Goal: Navigation & Orientation: Find specific page/section

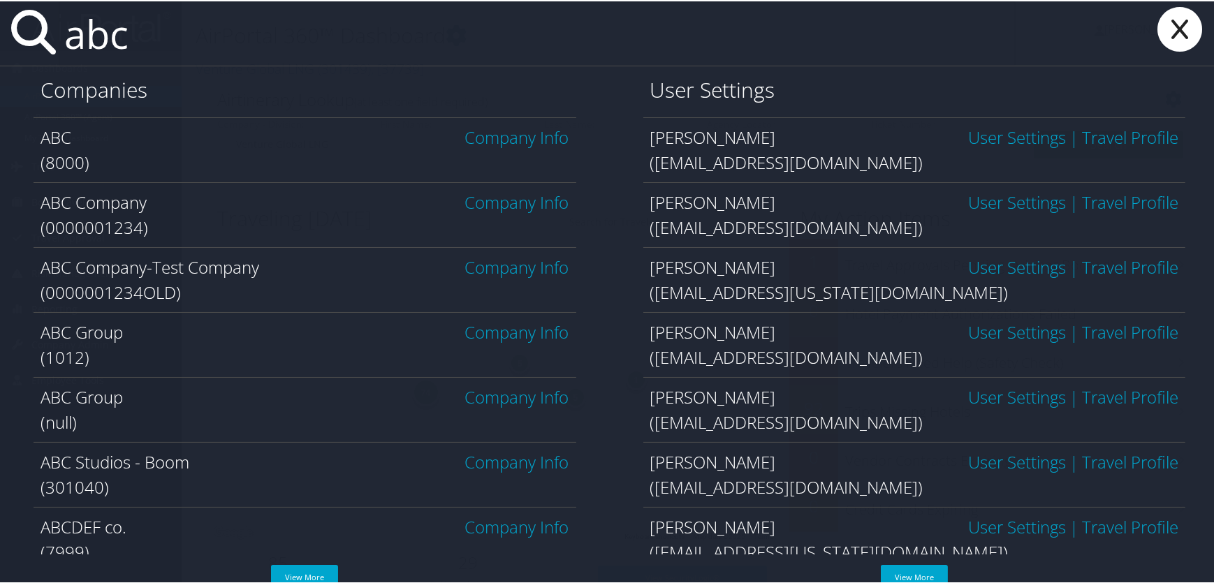
type input "abc"
click at [509, 333] on link "Company Info" at bounding box center [517, 330] width 104 height 23
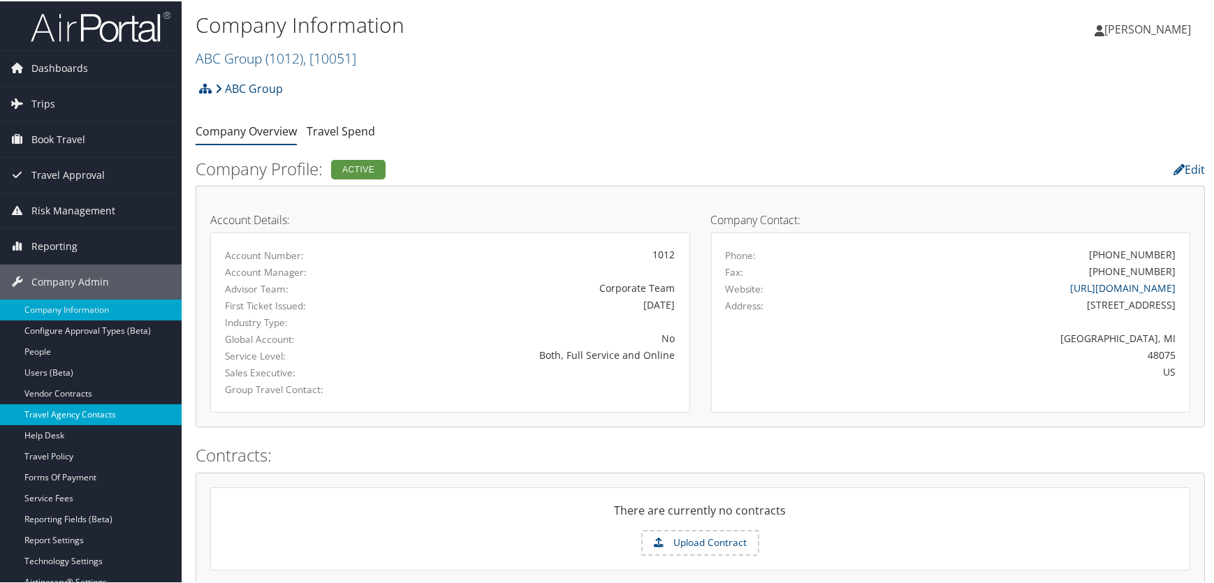
click at [78, 411] on link "Travel Agency Contacts" at bounding box center [91, 413] width 182 height 21
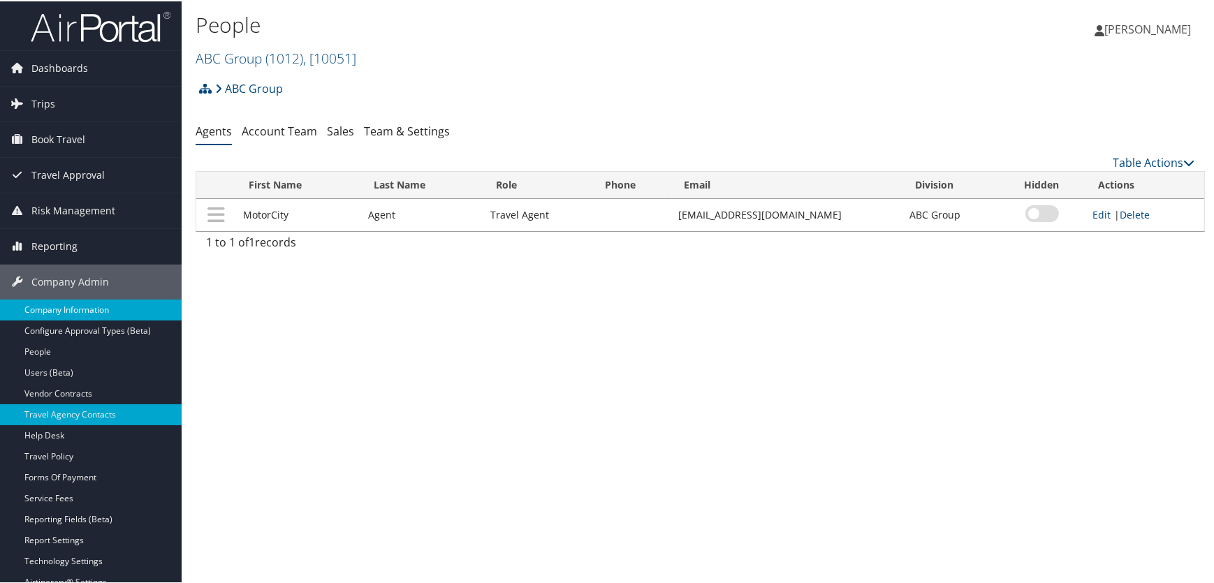
click at [47, 311] on link "Company Information" at bounding box center [91, 308] width 182 height 21
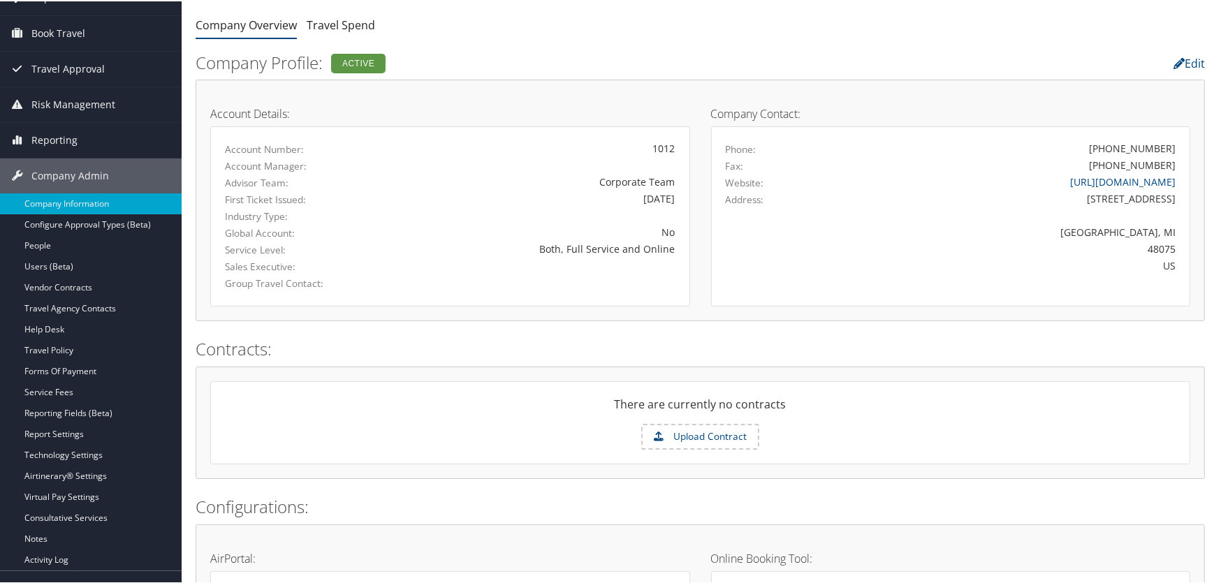
scroll to position [63, 0]
